Goal: Task Accomplishment & Management: Manage account settings

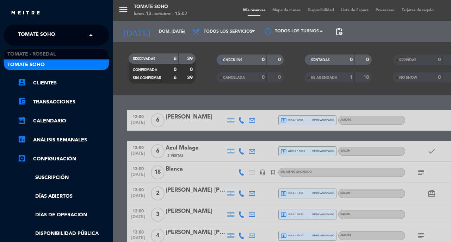
click at [59, 37] on div "× Tomate Soho" at bounding box center [40, 35] width 51 height 15
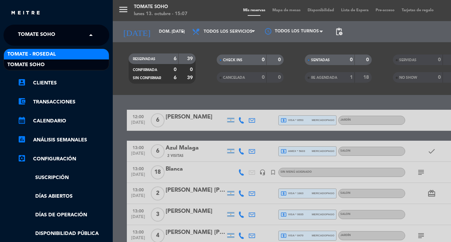
click at [50, 55] on span "Tomate - Rosedal" at bounding box center [31, 54] width 49 height 8
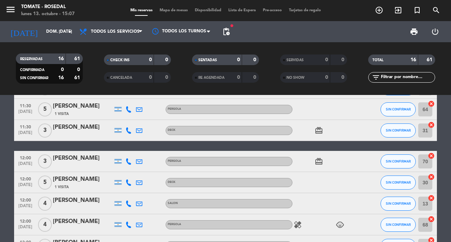
scroll to position [15, 0]
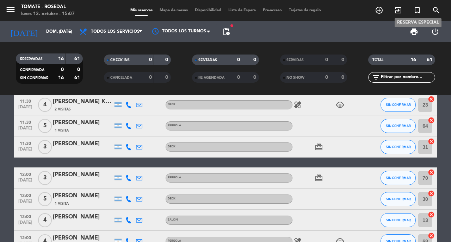
click at [418, 10] on icon "turned_in_not" at bounding box center [417, 10] width 8 height 8
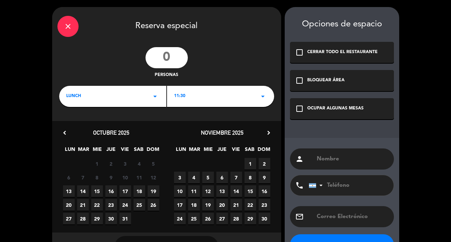
click at [175, 57] on input "number" at bounding box center [166, 57] width 42 height 21
type input "5"
click at [224, 98] on div "11:30 arrow_drop_down" at bounding box center [220, 96] width 107 height 21
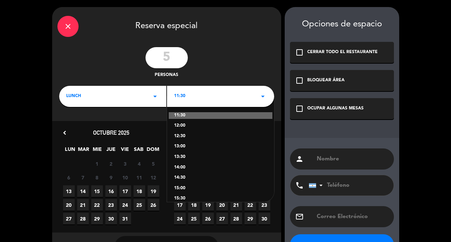
click at [203, 148] on div "13:00" at bounding box center [220, 146] width 93 height 7
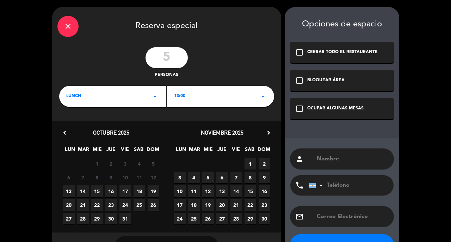
click at [153, 191] on span "19" at bounding box center [154, 192] width 12 height 12
click at [307, 112] on div "OCUPAR ALGUNAS MESAS" at bounding box center [335, 108] width 56 height 7
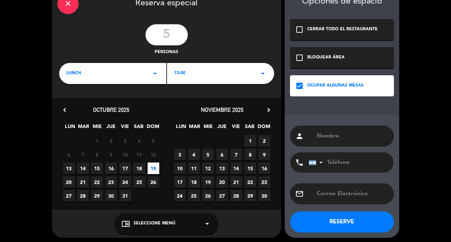
scroll to position [25, 0]
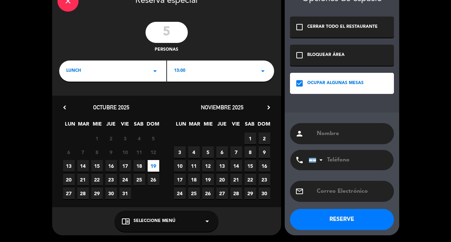
click at [334, 133] on input "text" at bounding box center [352, 134] width 73 height 10
type input "[PERSON_NAME] de [PERSON_NAME]"
click at [351, 220] on button "RESERVE" at bounding box center [342, 219] width 104 height 21
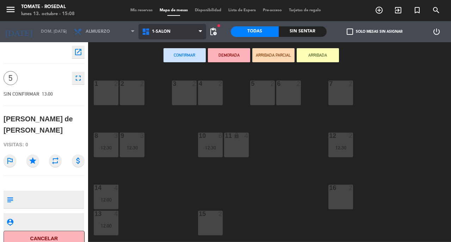
click at [185, 33] on span "1-SALON" at bounding box center [172, 31] width 68 height 15
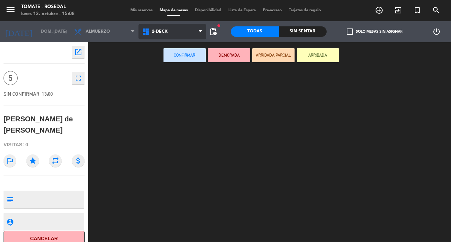
click at [182, 64] on ng-component "menu Tomate - Rosedal lunes 13. octubre - 15:08 Mis reservas Mapa de mesas Disp…" at bounding box center [225, 121] width 451 height 242
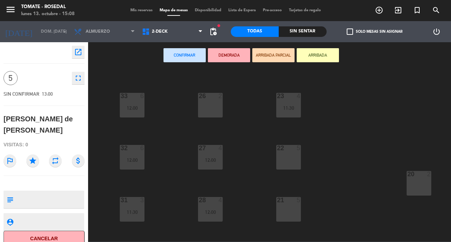
scroll to position [76, 0]
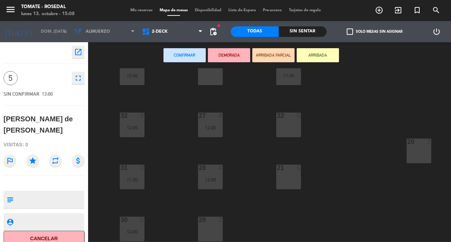
click at [214, 222] on div "29 2" at bounding box center [210, 229] width 25 height 25
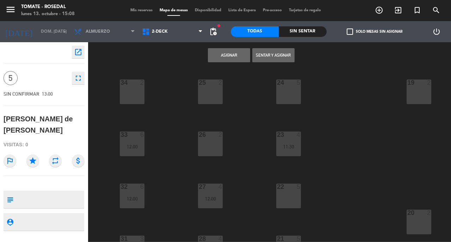
scroll to position [0, 0]
click at [283, 103] on div "24 5" at bounding box center [288, 93] width 25 height 25
click at [231, 56] on button "Asignar" at bounding box center [229, 55] width 42 height 14
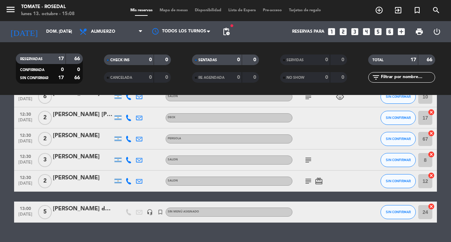
scroll to position [295, 0]
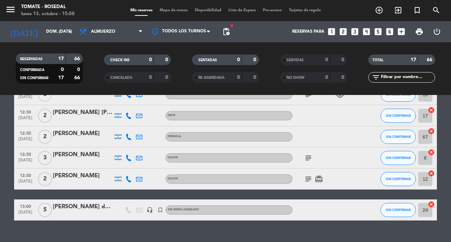
click at [179, 211] on span "Sin menú asignado" at bounding box center [183, 209] width 31 height 3
click at [160, 210] on icon "turned_in_not" at bounding box center [160, 210] width 6 height 6
click at [362, 210] on div at bounding box center [365, 210] width 19 height 21
click at [274, 208] on div "Sin menú asignado" at bounding box center [228, 210] width 127 height 9
click at [93, 206] on div "[PERSON_NAME] de [PERSON_NAME]" at bounding box center [83, 206] width 60 height 9
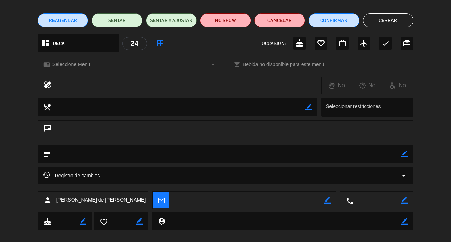
scroll to position [51, 0]
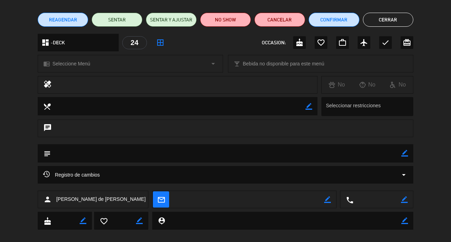
click at [196, 156] on textarea at bounding box center [226, 153] width 351 height 18
click at [99, 154] on textarea at bounding box center [226, 153] width 351 height 18
click at [405, 154] on icon "border_color" at bounding box center [404, 153] width 7 height 7
type textarea "Bonificar Cafés y Postres"
click at [403, 155] on icon at bounding box center [404, 153] width 7 height 7
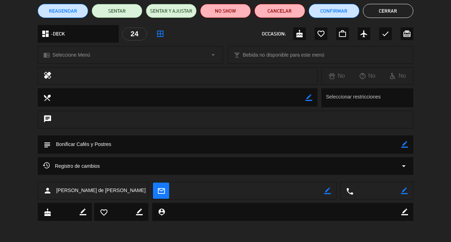
scroll to position [0, 0]
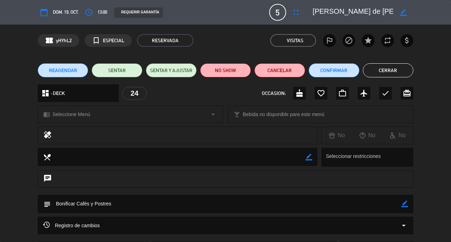
click at [393, 69] on button "Cerrar" at bounding box center [388, 70] width 51 height 14
